Goal: Task Accomplishment & Management: Manage account settings

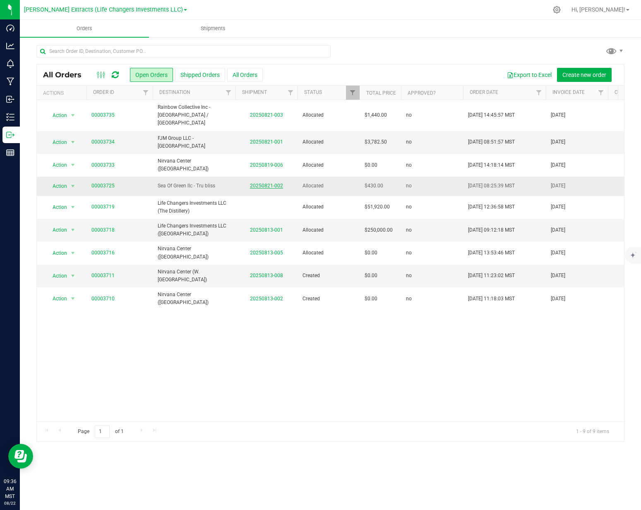
click at [271, 183] on link "20250821-002" at bounding box center [266, 186] width 33 height 6
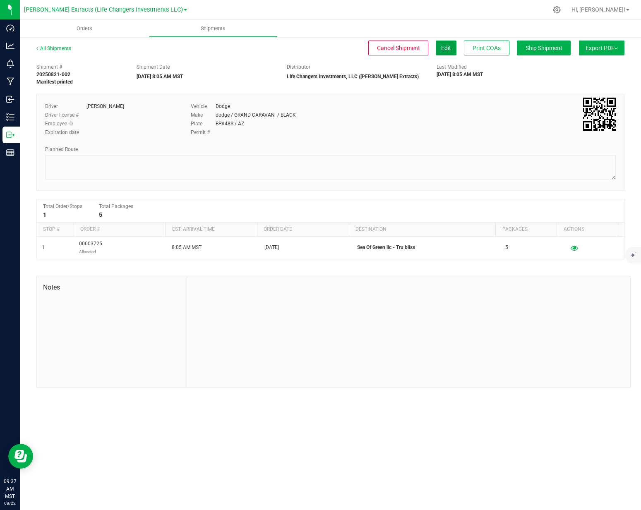
click at [443, 49] on span "Edit" at bounding box center [446, 48] width 10 height 7
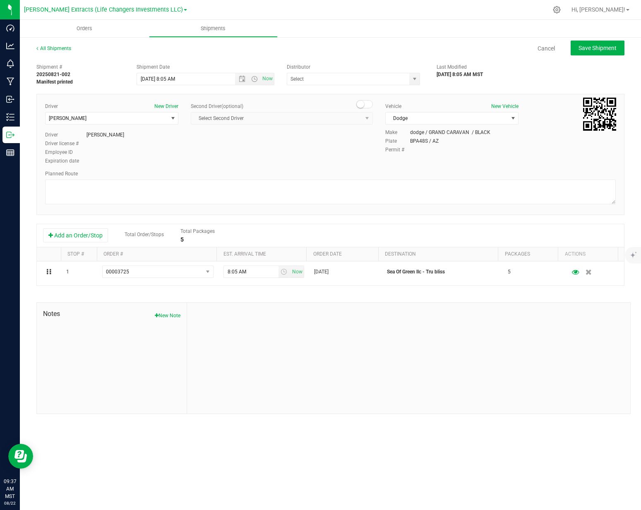
type input "Life Changers Investments, LLC ([PERSON_NAME] Extracts)"
click at [467, 112] on div "Vehicle New Vehicle Dodge Select Vehicle Cadillac Escalade Chevy Impala CRV Dod…" at bounding box center [452, 116] width 146 height 26
click at [464, 116] on span "Dodge" at bounding box center [446, 118] width 122 height 12
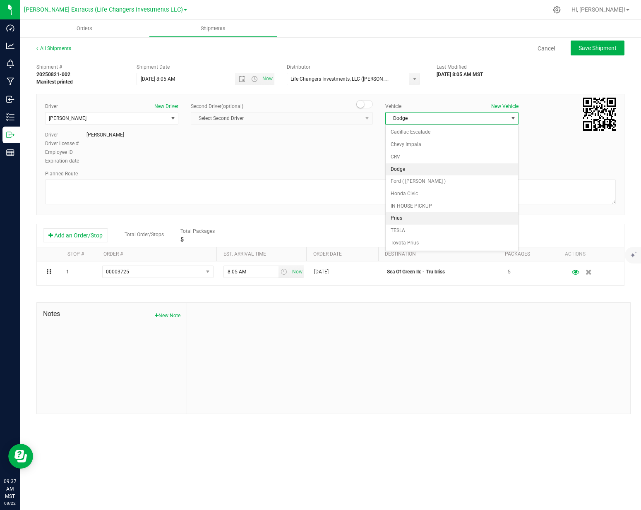
click at [409, 223] on li "Prius" at bounding box center [451, 218] width 132 height 12
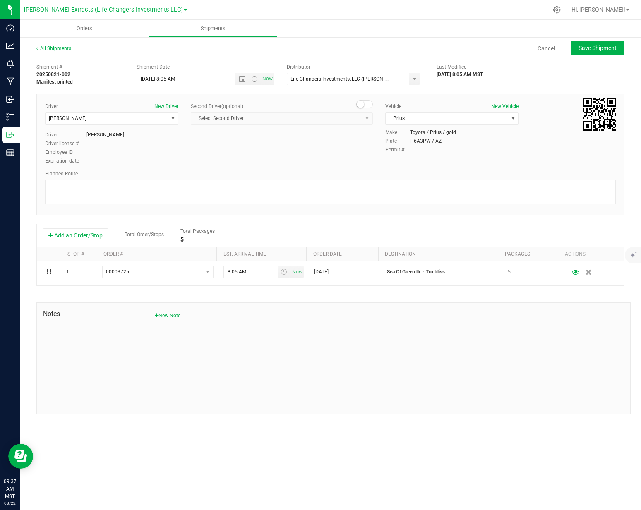
click at [343, 158] on div "Driver New Driver [PERSON_NAME] Select Driver [PERSON_NAME] [PERSON_NAME] [PERS…" at bounding box center [330, 134] width 583 height 63
click at [426, 117] on span "Prius" at bounding box center [446, 118] width 122 height 12
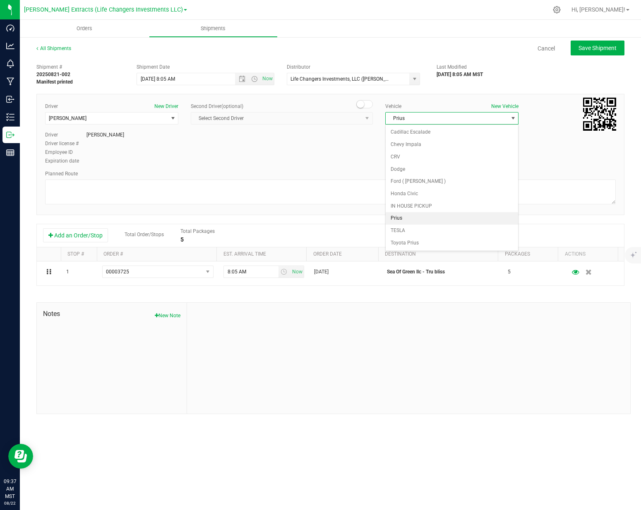
click at [353, 158] on div "Driver New Driver [PERSON_NAME] Select Driver [PERSON_NAME] [PERSON_NAME] [PERS…" at bounding box center [330, 134] width 583 height 63
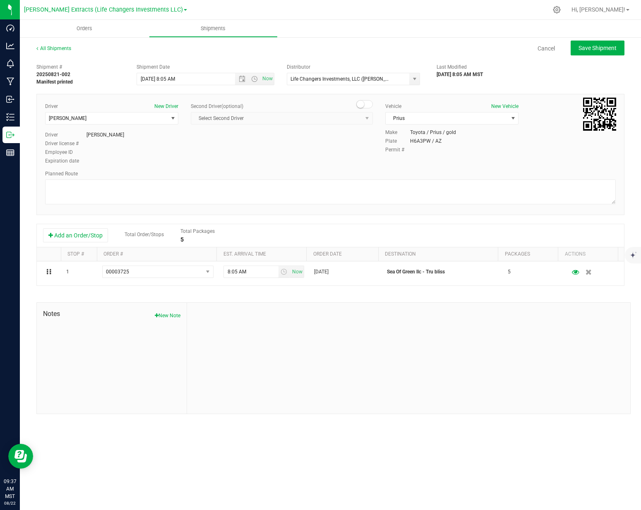
click at [458, 141] on div "Plate H6A3PW / AZ" at bounding box center [500, 140] width 230 height 7
click at [437, 122] on span "Prius" at bounding box center [446, 118] width 122 height 12
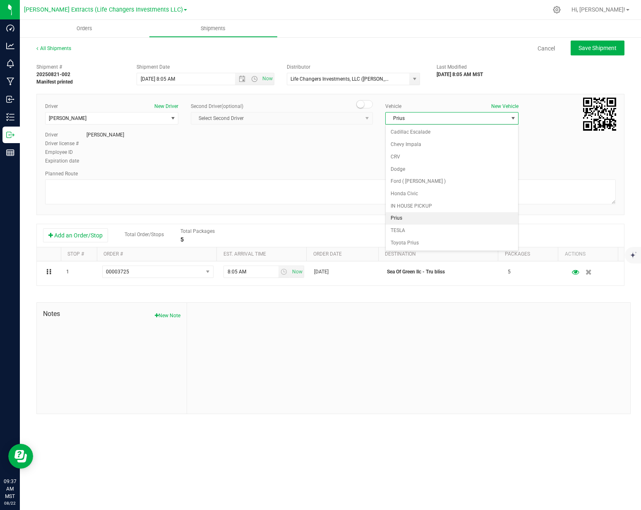
click at [534, 155] on div "Driver New Driver [PERSON_NAME] Select Driver [PERSON_NAME] [PERSON_NAME] [PERS…" at bounding box center [330, 134] width 583 height 63
click at [413, 115] on span "Prius" at bounding box center [446, 118] width 122 height 12
click at [453, 244] on li "Toyota Prius" at bounding box center [451, 243] width 132 height 12
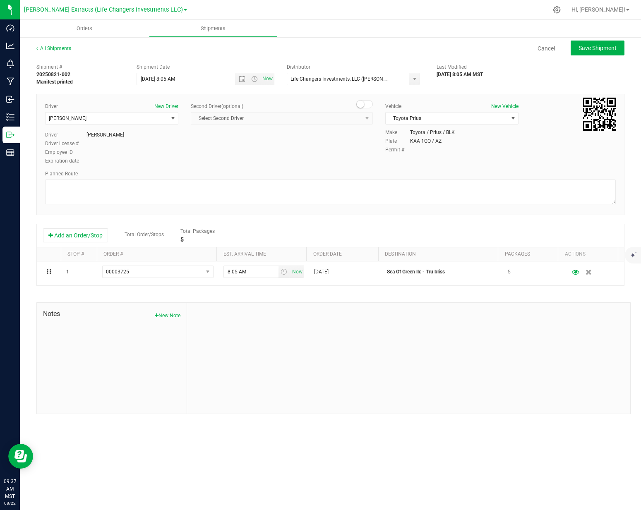
drag, startPoint x: 486, startPoint y: 160, endPoint x: 488, endPoint y: 156, distance: 5.2
click at [486, 160] on div "Driver New Driver [PERSON_NAME] Select Driver [PERSON_NAME] [PERSON_NAME] [PERS…" at bounding box center [330, 134] width 583 height 63
click at [589, 53] on button "Save Shipment" at bounding box center [597, 48] width 54 height 15
type input "[DATE] 3:05 PM"
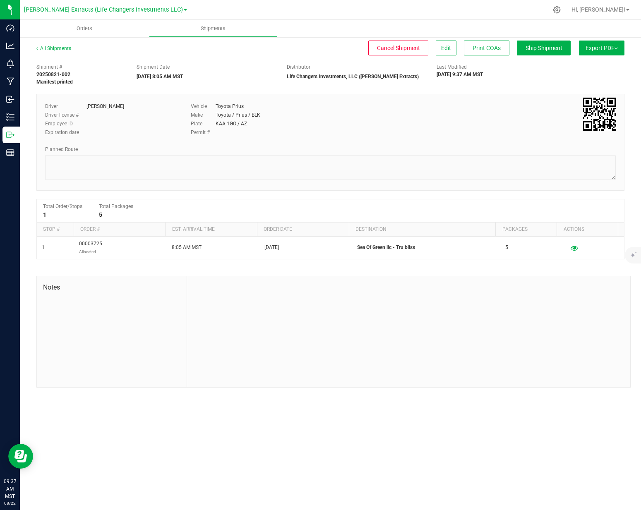
click at [601, 46] on button "Export PDF" at bounding box center [601, 48] width 45 height 15
click at [594, 64] on span "Manifest by Package ID" at bounding box center [589, 66] width 53 height 6
